Goal: Find specific page/section: Find specific page/section

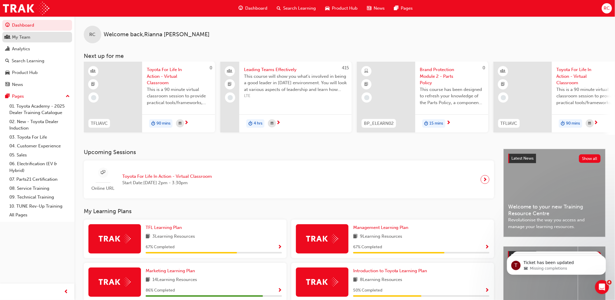
drag, startPoint x: 31, startPoint y: 37, endPoint x: 35, endPoint y: 37, distance: 4.7
click at [31, 37] on div "My Team" at bounding box center [37, 37] width 64 height 7
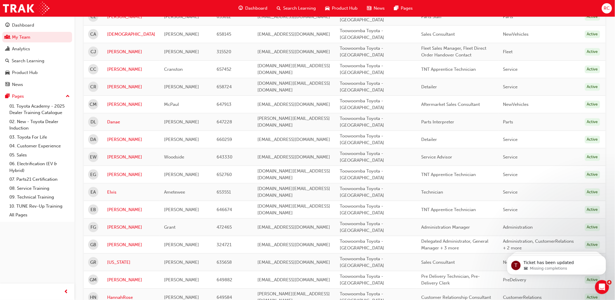
scroll to position [458, 0]
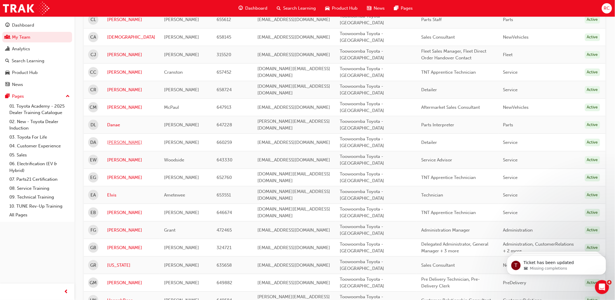
click at [112, 140] on link "[PERSON_NAME]" at bounding box center [131, 142] width 48 height 7
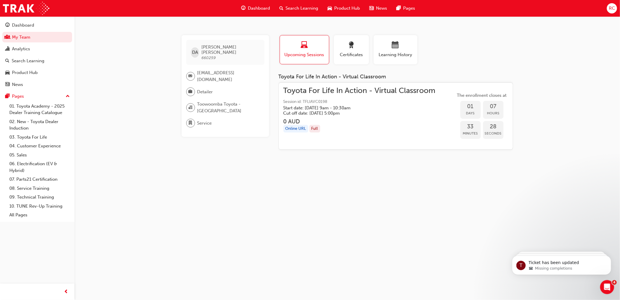
click at [332, 233] on div "DA [PERSON_NAME] 660259 [EMAIL_ADDRESS][DOMAIN_NAME] Detailer Toowoomba Toyota …" at bounding box center [310, 150] width 620 height 300
